Goal: Task Accomplishment & Management: Manage account settings

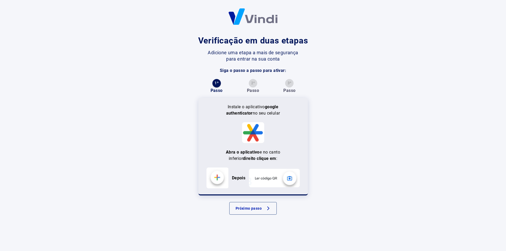
click at [263, 206] on button "Próximo passo" at bounding box center [252, 208] width 47 height 13
